Goal: Information Seeking & Learning: Learn about a topic

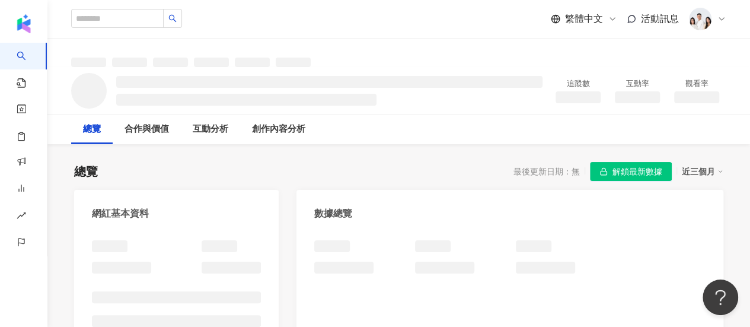
click at [643, 174] on span "解鎖最新數據" at bounding box center [638, 171] width 50 height 19
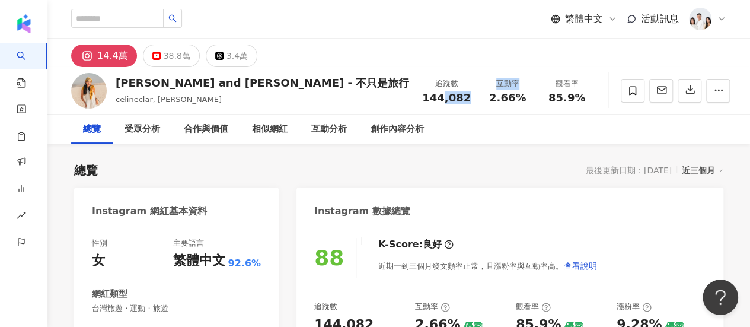
drag, startPoint x: 453, startPoint y: 101, endPoint x: 444, endPoint y: 101, distance: 9.5
click at [442, 101] on div "追蹤數 144,082 互動率 2.66% 觀看率 85.9%" at bounding box center [505, 90] width 181 height 35
click at [468, 101] on div "追蹤數 144,082" at bounding box center [446, 90] width 63 height 25
click at [471, 97] on div "追蹤數 144,082" at bounding box center [446, 90] width 63 height 25
click at [435, 104] on span "144,082" at bounding box center [446, 97] width 49 height 12
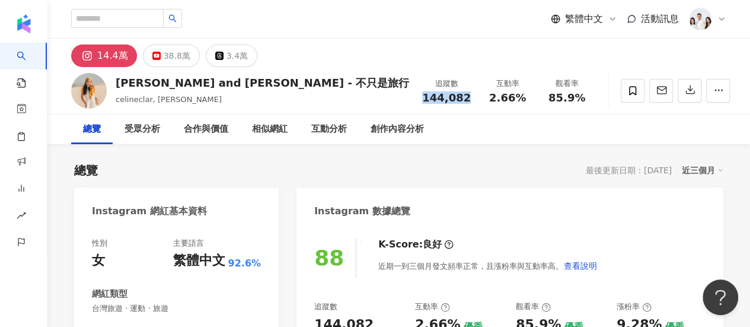
copy span "144,082"
drag, startPoint x: 424, startPoint y: 100, endPoint x: 466, endPoint y: 99, distance: 42.1
click at [466, 99] on div "144,082" at bounding box center [446, 98] width 49 height 12
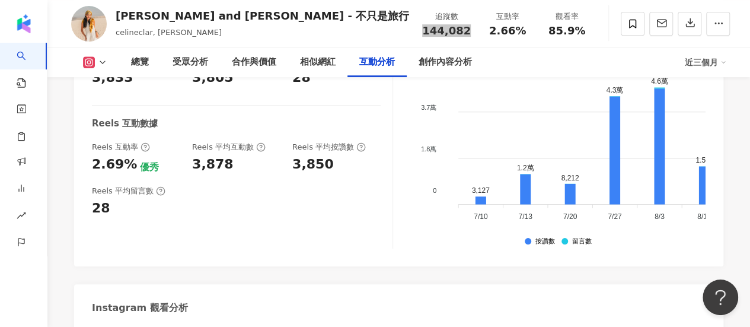
scroll to position [2491, 0]
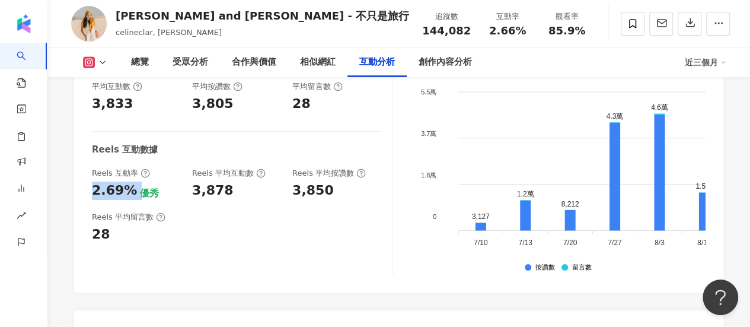
drag, startPoint x: 120, startPoint y: 145, endPoint x: 90, endPoint y: 145, distance: 29.6
click at [91, 146] on div "互動率 2.66% 優秀 按讚評論比 0.74:100 不佳 平均互動數 3,833 平均按讚數 3,805 平均留言數 28 Reels 互動數據 Reel…" at bounding box center [398, 158] width 649 height 267
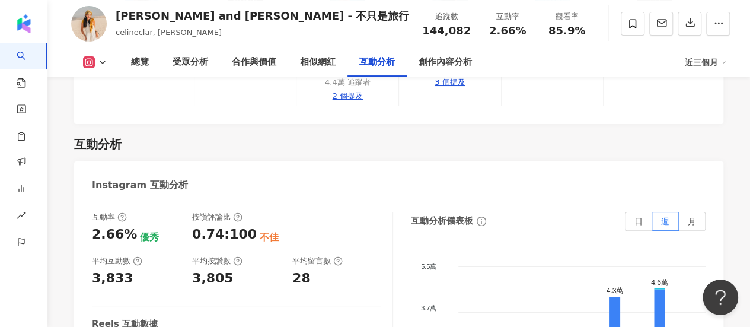
scroll to position [2313, 0]
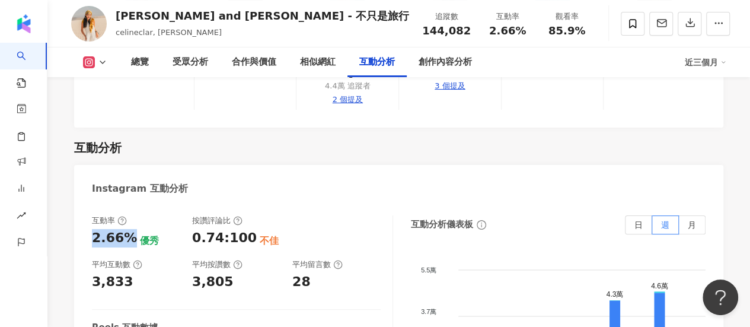
drag, startPoint x: 130, startPoint y: 192, endPoint x: 95, endPoint y: 196, distance: 35.8
click at [95, 229] on div "2.66%" at bounding box center [114, 238] width 45 height 18
copy div "2.66%"
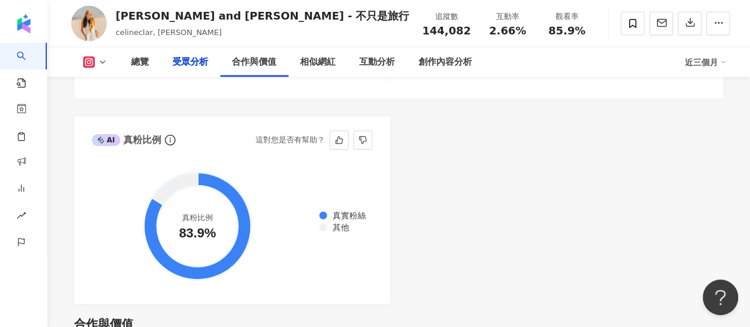
scroll to position [0, 0]
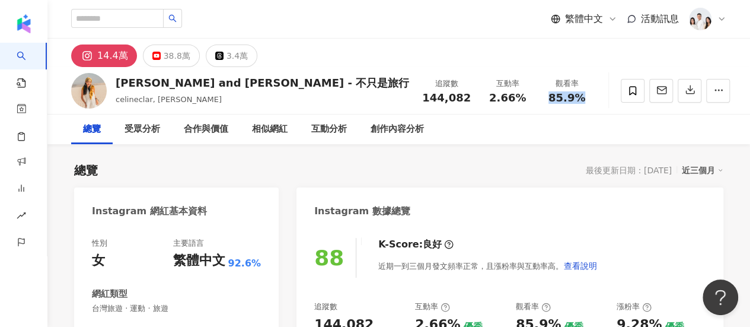
drag, startPoint x: 563, startPoint y: 103, endPoint x: 544, endPoint y: 104, distance: 19.0
click at [544, 104] on div "[PERSON_NAME] and [PERSON_NAME] - 不只是旅行 celineclar, celine yeh 追蹤數 144,082 互動率 …" at bounding box center [398, 90] width 703 height 47
copy span "85.9%"
click at [597, 107] on div at bounding box center [663, 91] width 133 height 36
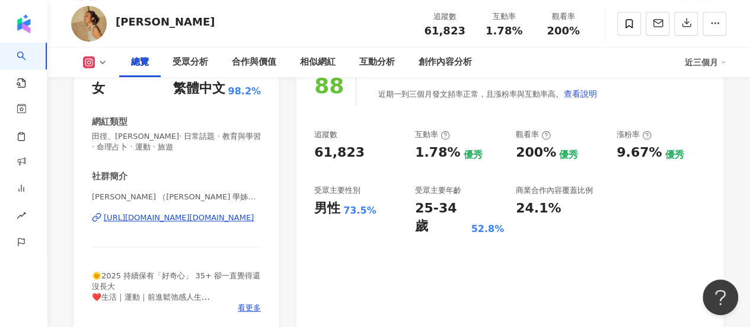
scroll to position [178, 0]
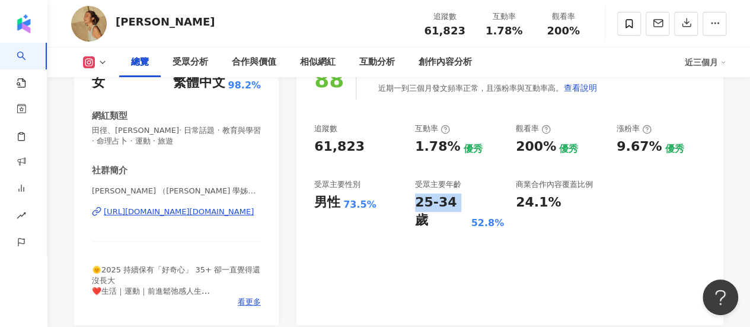
drag, startPoint x: 458, startPoint y: 204, endPoint x: 416, endPoint y: 203, distance: 41.5
click at [416, 203] on div "25-34 歲" at bounding box center [441, 211] width 53 height 37
copy div "25-34"
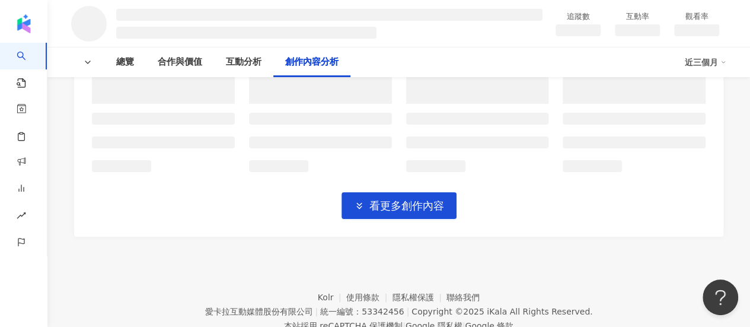
scroll to position [2170, 0]
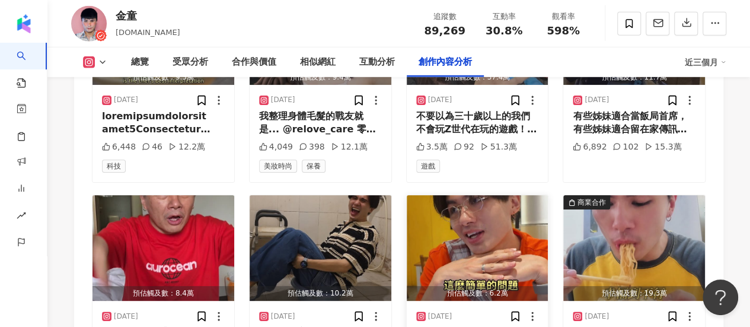
scroll to position [3680, 0]
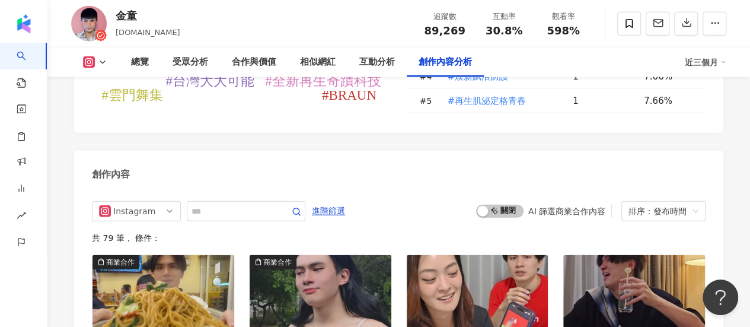
click at [261, 204] on input "text" at bounding box center [233, 211] width 83 height 14
type input "**"
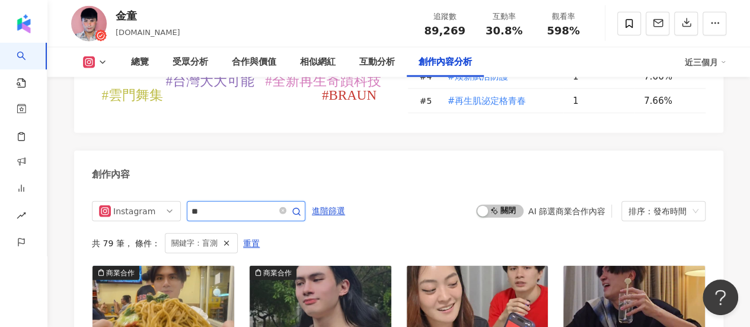
scroll to position [3656, 0]
